Goal: Find specific page/section: Find specific page/section

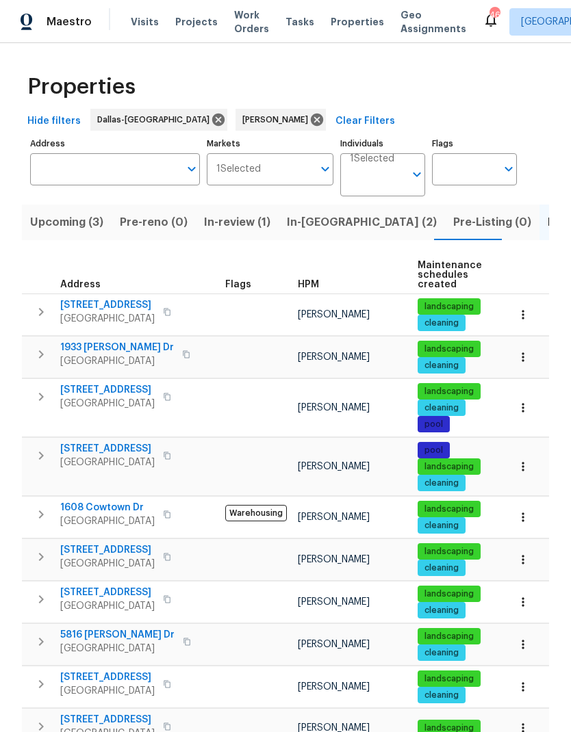
scroll to position [65, 0]
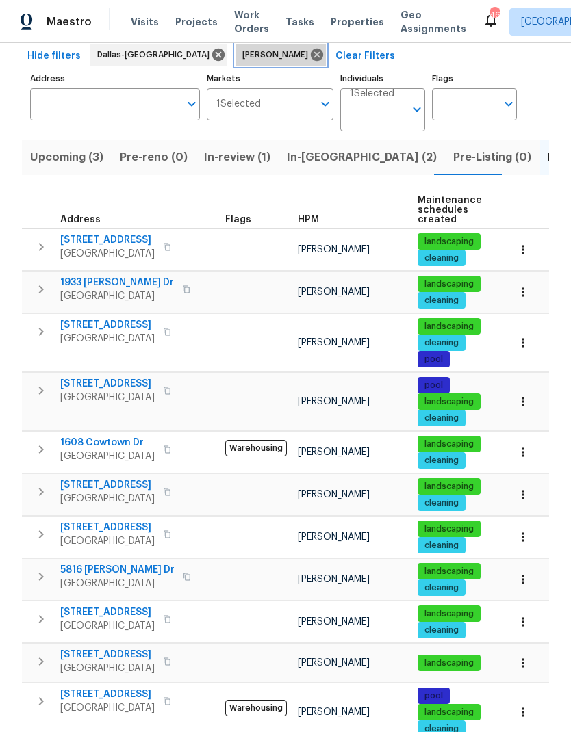
click at [311, 49] on icon at bounding box center [317, 55] width 12 height 12
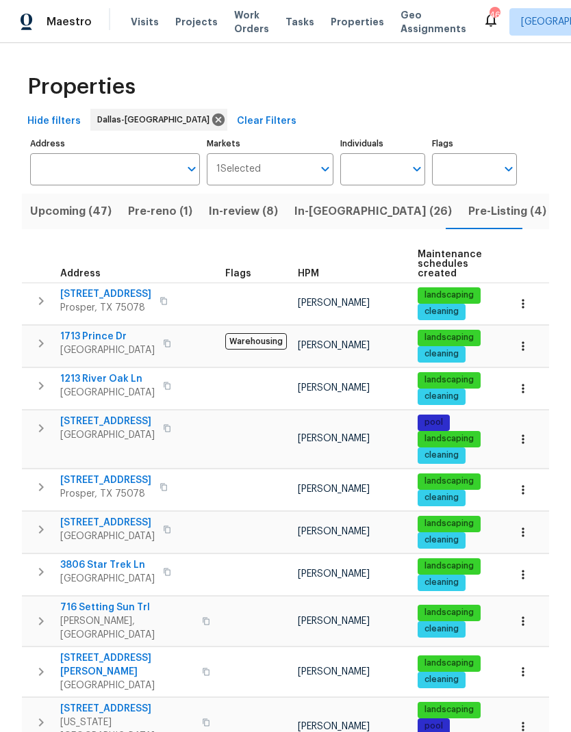
click at [313, 206] on span "In-reno (26)" at bounding box center [372, 211] width 157 height 19
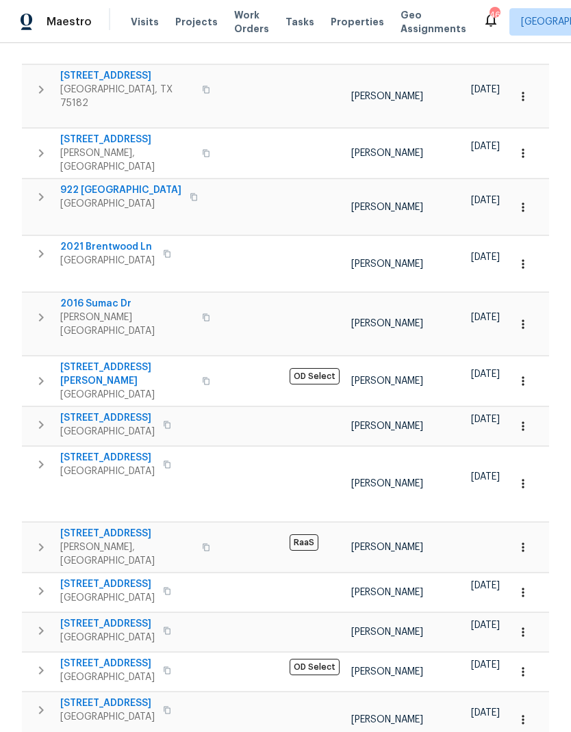
scroll to position [466, 0]
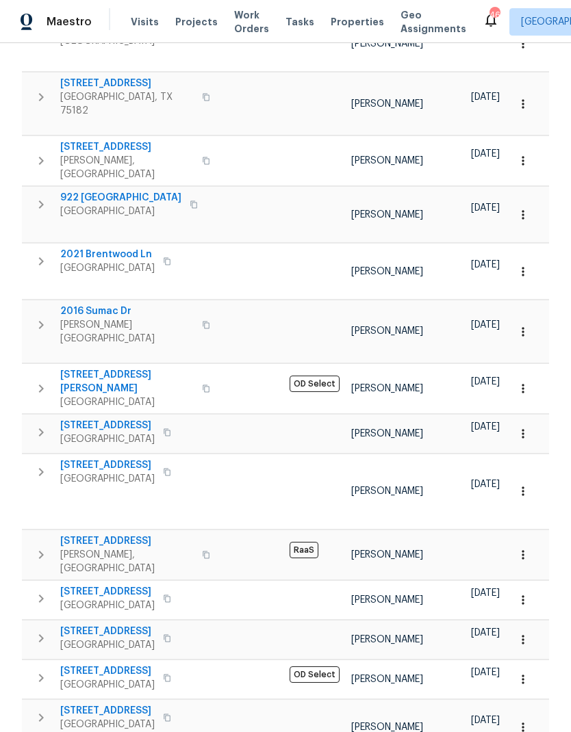
click at [110, 419] on span "4309 Elmwood Ct" at bounding box center [107, 426] width 94 height 14
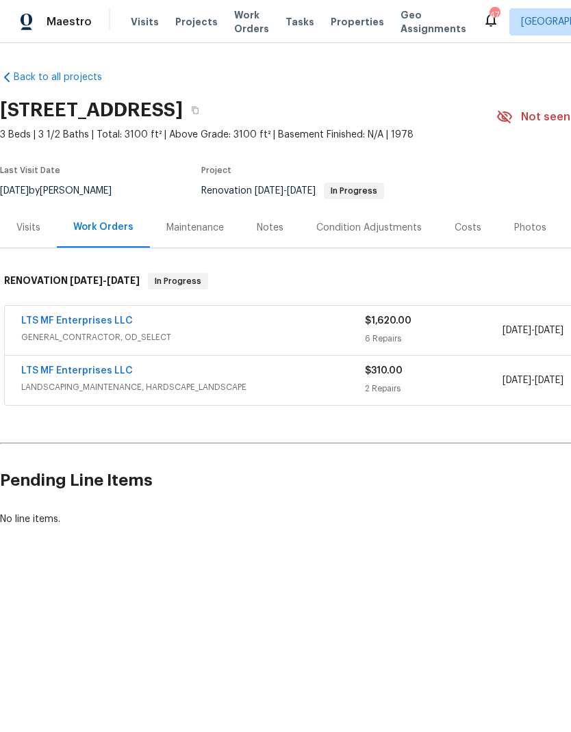
click at [104, 369] on link "LTS MF Enterprises LLC" at bounding box center [77, 371] width 112 height 10
